Goal: Task Accomplishment & Management: Use online tool/utility

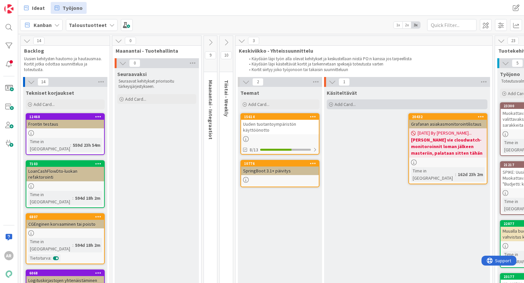
click at [348, 102] on span "Add Card..." at bounding box center [345, 104] width 21 height 6
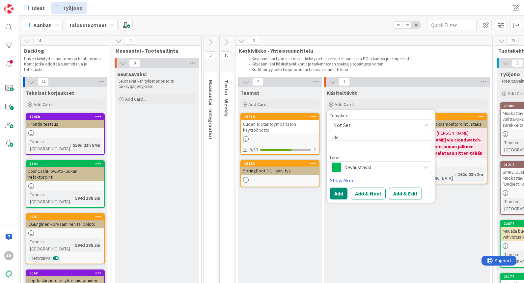
type textarea "x"
type textarea "E"
type textarea "x"
type textarea "En"
type textarea "x"
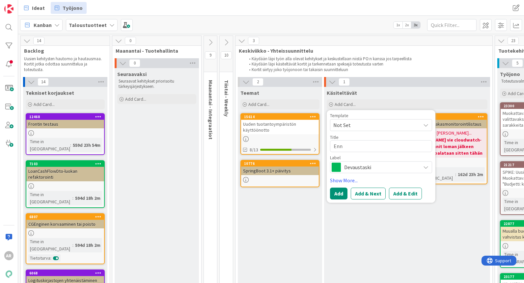
type textarea "Ennu"
type textarea "x"
type textarea "Ennus"
type textarea "x"
type textarea "Ennust"
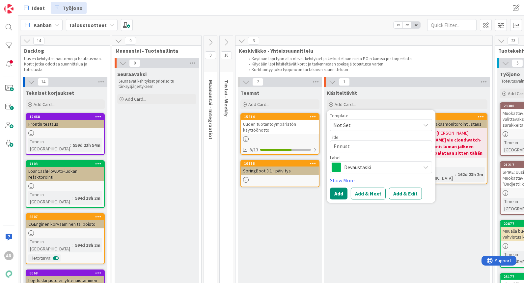
type textarea "x"
type textarea "Ennuste"
type textarea "x"
type textarea "Ennuste"
type textarea "x"
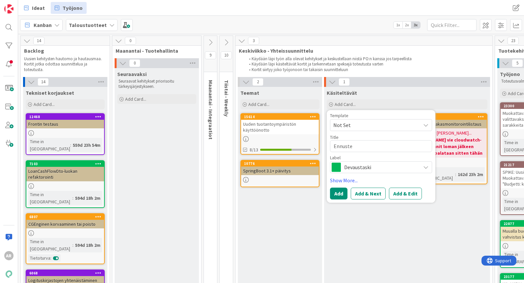
type textarea "Ennuste k"
type textarea "x"
type textarea "Ennuste ko"
type textarea "x"
type textarea "Ennuste kon"
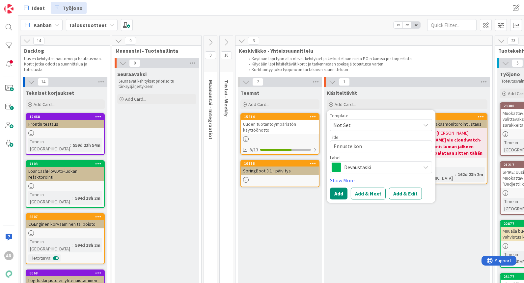
type textarea "x"
type textarea "Ennuste konf"
type textarea "x"
type textarea "Ennuste konff"
type textarea "x"
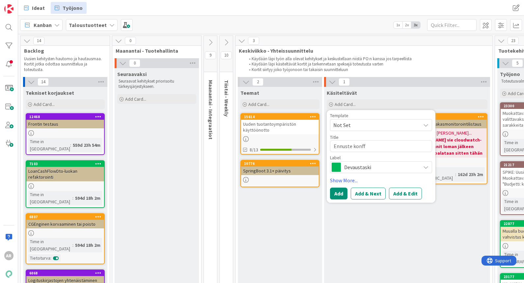
type textarea "Ennuste konffi"
type textarea "x"
type textarea "Ennuste konffit"
type textarea "x"
type textarea "Ennuste konffita"
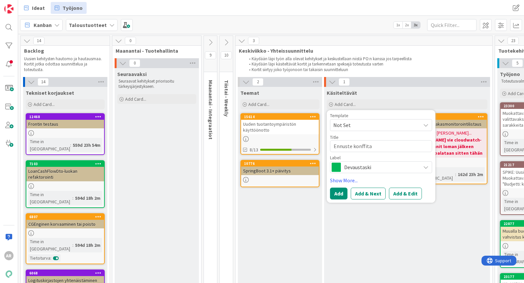
type textarea "x"
type textarea "Ennuste konffitav"
type textarea "x"
type textarea "Ennuste konffitava"
type textarea "x"
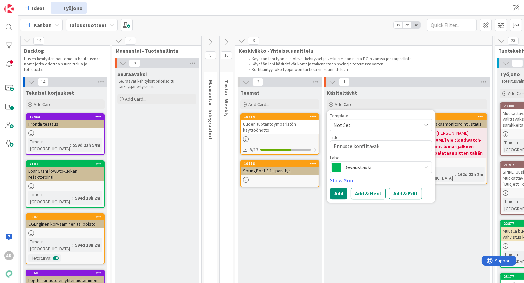
type textarea "Ennuste konffitavaks"
type textarea "x"
type textarea "Ennuste konffitavaksi"
type textarea "x"
type textarea "Ennuste konffitavaksi"
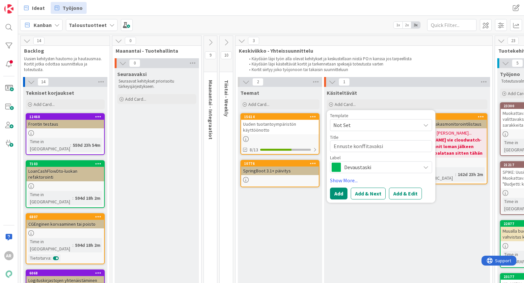
type textarea "x"
type textarea "Ennuste konffitavaksi p"
type textarea "x"
type textarea "Ennuste konffitavaksi pi"
type textarea "x"
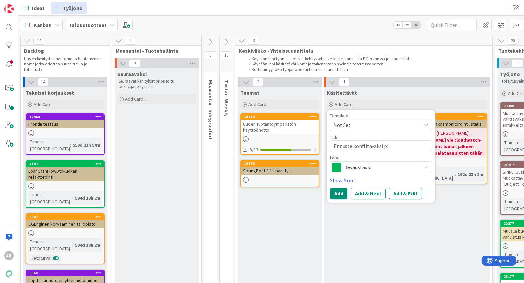
type textarea "Ennuste konffitavaksi pii"
type textarea "x"
type textarea "Ennuste konffitavaksi piil"
type textarea "x"
type textarea "Ennuste konffitavaksi piilo"
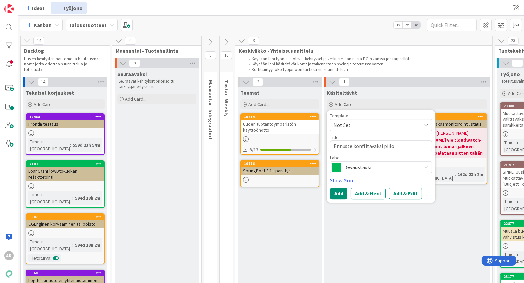
type textarea "x"
type textarea "Ennuste konffitavaksi piiloo"
type textarea "x"
type textarea "Ennuste konffitavaksi piiloon"
type textarea "x"
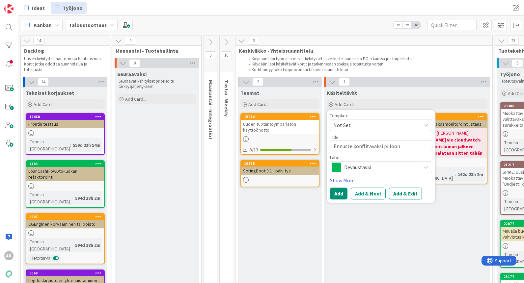
type textarea "Ennuste konffitavaksi piiloon k"
type textarea "x"
type textarea "Ennuste konffitavaksi piiloon ko"
type textarea "x"
type textarea "Ennuste konffitavaksi piiloon koo"
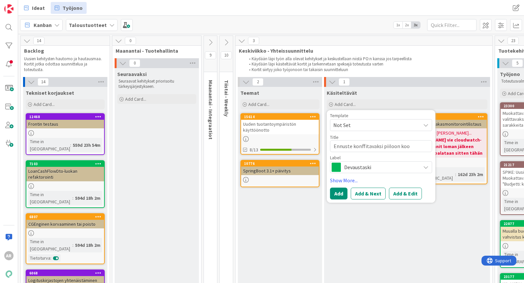
type textarea "x"
type textarea "Ennuste konffitavaksi piiloon koos"
type textarea "x"
type textarea "Ennuste konffitavaksi piiloon koost"
type textarea "x"
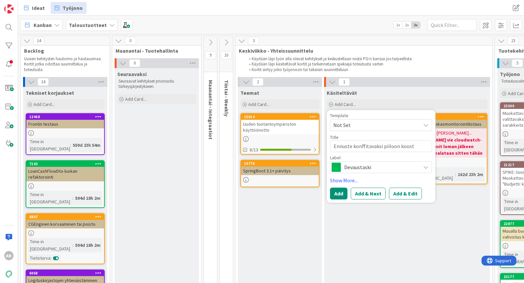
type textarea "Ennuste konffitavaksi piiloon kooste"
type textarea "x"
type textarea "Ennuste konffitavaksi piiloon koosteb"
type textarea "x"
type textarea "Ennuste konffitavaksi piiloon koostebu"
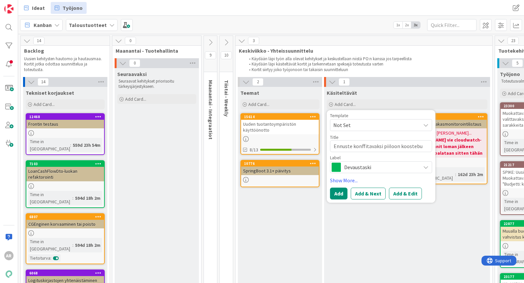
type textarea "x"
type textarea "Ennuste konffitavaksi piiloon koostebud"
type textarea "x"
type textarea "Ennuste konffitavaksi piiloon koostebudj"
type textarea "x"
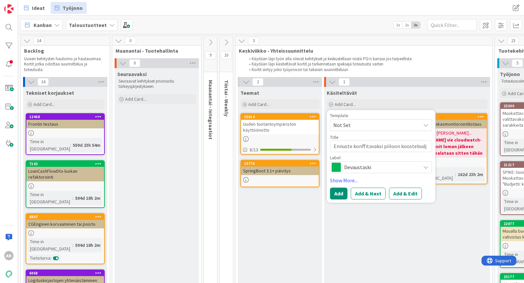
type textarea "Ennuste konffitavaksi piiloon koostebudje"
type textarea "x"
type textarea "Ennuste konffitavaksi piiloon koostebudjet"
type textarea "x"
type textarea "Ennuste konffitavaksi piiloon koostebudjeto"
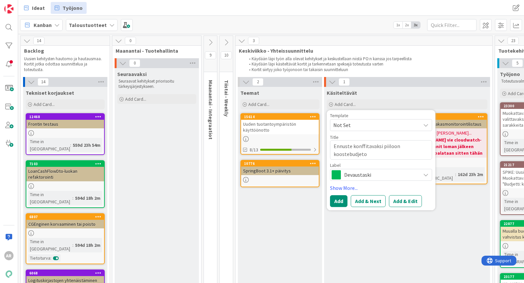
type textarea "x"
type textarea "Ennuste konffitavaksi piiloon koostebudjetoi"
type textarea "x"
type textarea "Ennuste konffitavaksi piiloon koostebudjetoin"
type textarea "x"
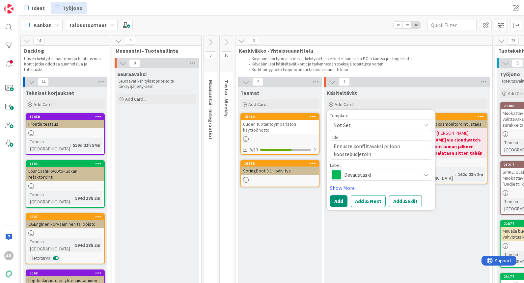
type textarea "Ennuste konffitavaksi piiloon koostebudjetoint"
type textarea "x"
type textarea "Ennuste konffitavaksi piiloon koostebudjetointi"
type textarea "x"
type textarea "Ennuste konffitavaksi piiloon koostebudjetointii"
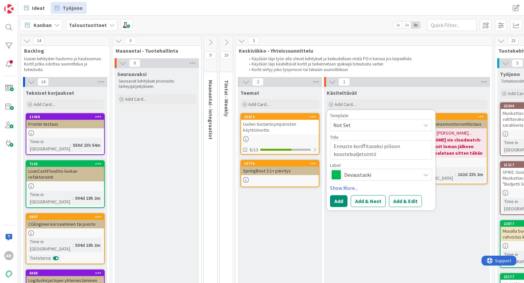
type textarea "x"
type textarea "Ennuste konffitavaksi piiloon koostebudjetointiin"
